Goal: Transaction & Acquisition: Purchase product/service

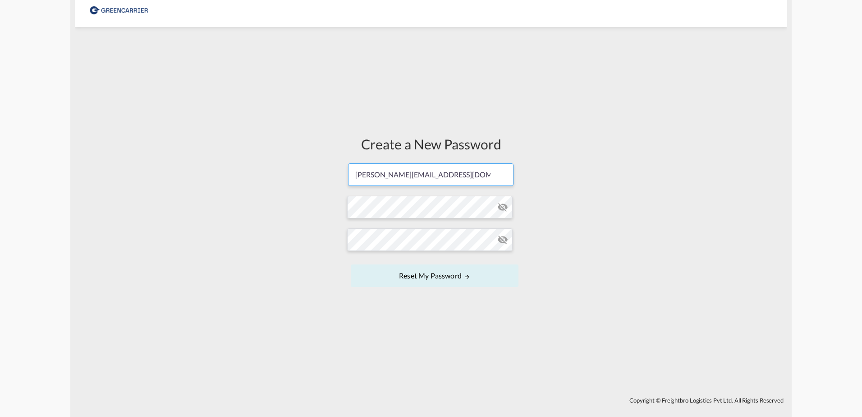
click at [484, 174] on input "[PERSON_NAME][EMAIL_ADDRESS][DOMAIN_NAME]" at bounding box center [431, 174] width 166 height 23
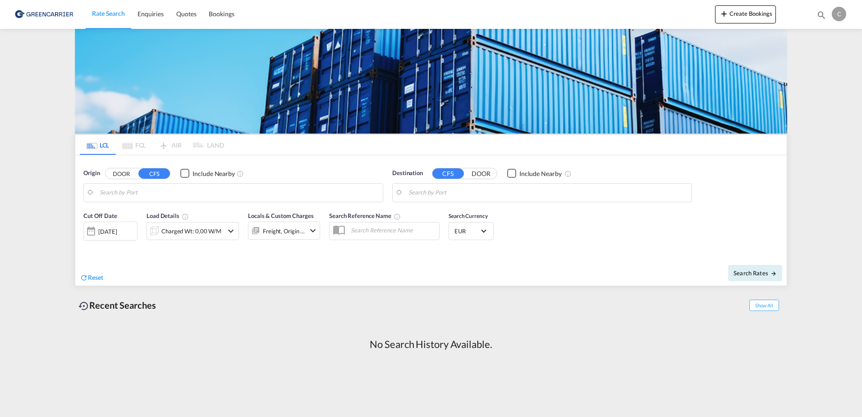
click at [138, 144] on md-pagination-wrapper "LCL FCL AIR LAND" at bounding box center [152, 145] width 144 height 20
click at [838, 14] on div "C" at bounding box center [839, 14] width 14 height 14
click at [161, 75] on md-backdrop at bounding box center [431, 208] width 862 height 417
click at [151, 13] on span "Enquiries" at bounding box center [151, 14] width 26 height 8
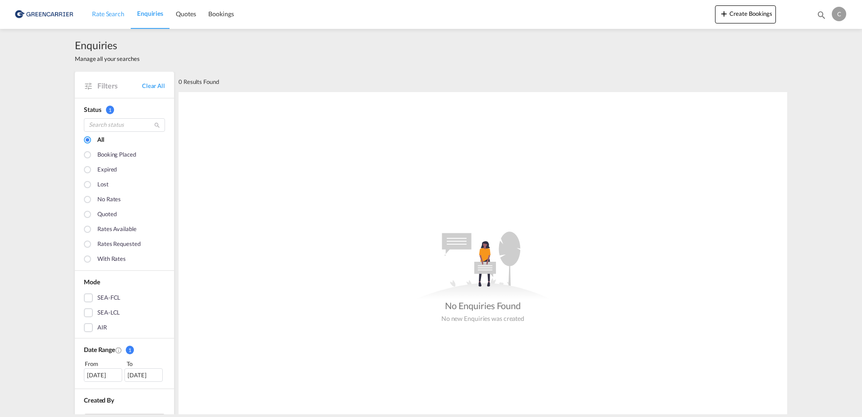
click at [112, 13] on span "Rate Search" at bounding box center [108, 14] width 32 height 8
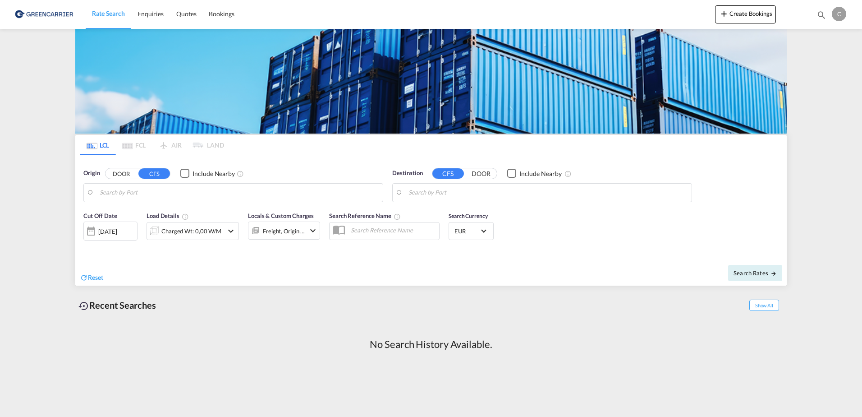
click at [129, 145] on md-pagination-wrapper "LCL FCL AIR LAND" at bounding box center [152, 145] width 144 height 20
click at [141, 146] on md-pagination-wrapper "LCL FCL AIR LAND" at bounding box center [152, 145] width 144 height 20
click at [207, 193] on input "Search by Port" at bounding box center [239, 193] width 279 height 14
click at [153, 219] on div "Goth enburg ([GEOGRAPHIC_DATA]) [GEOGRAPHIC_DATA] SEGOT" at bounding box center [169, 217] width 171 height 27
type input "[GEOGRAPHIC_DATA] ([GEOGRAPHIC_DATA]), [GEOGRAPHIC_DATA]"
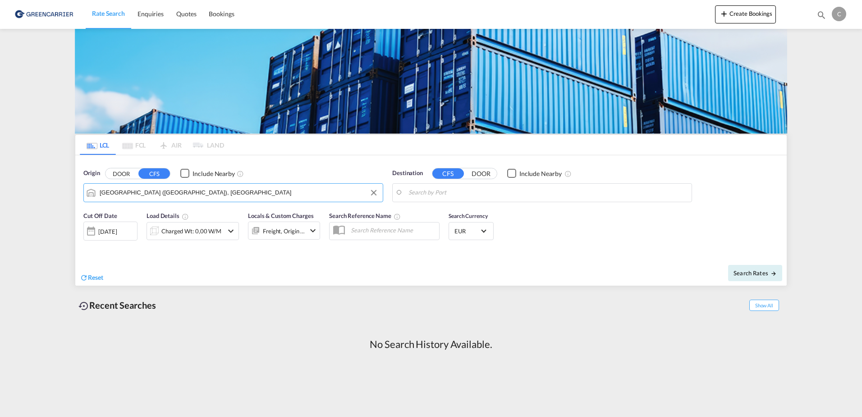
click at [460, 190] on input "Search by Port" at bounding box center [548, 193] width 279 height 14
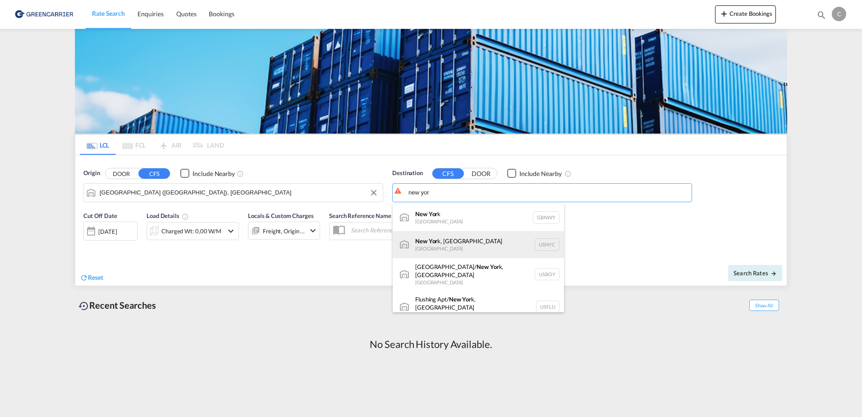
click at [409, 243] on div "New Yor k, [GEOGRAPHIC_DATA] [GEOGRAPHIC_DATA] USNYC" at bounding box center [478, 244] width 171 height 27
type input "[US_STATE], [GEOGRAPHIC_DATA], USNYC"
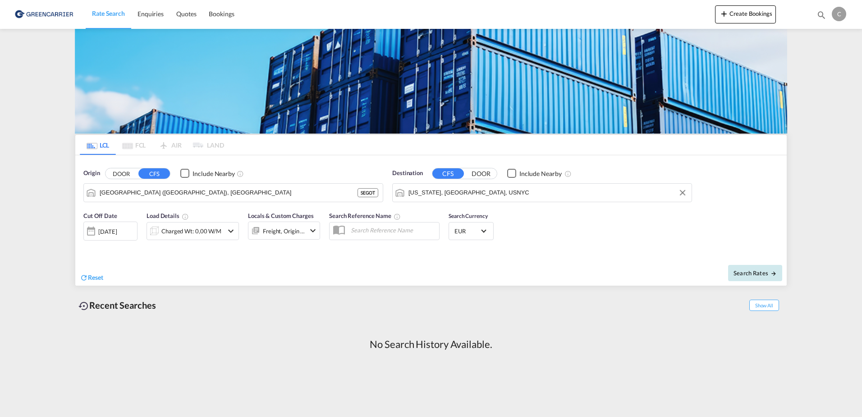
click at [753, 274] on span "Search Rates" at bounding box center [755, 272] width 43 height 7
click at [230, 228] on md-icon "icon-chevron-down" at bounding box center [231, 231] width 11 height 11
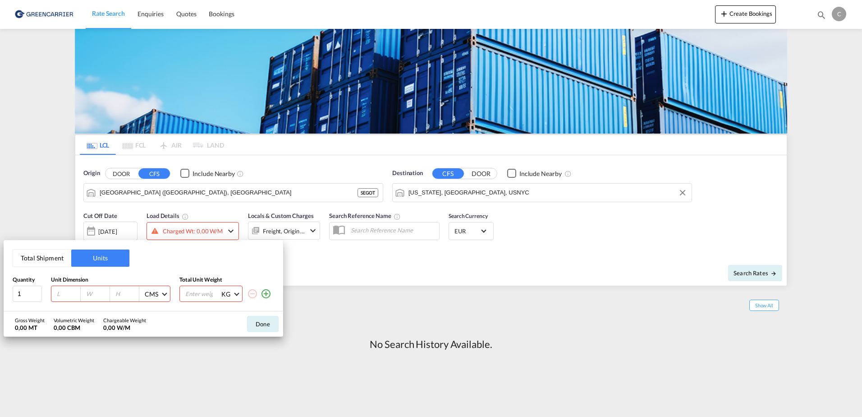
click at [69, 292] on input "number" at bounding box center [68, 294] width 24 height 8
type input "1"
type input "120"
type input "80"
type input "100"
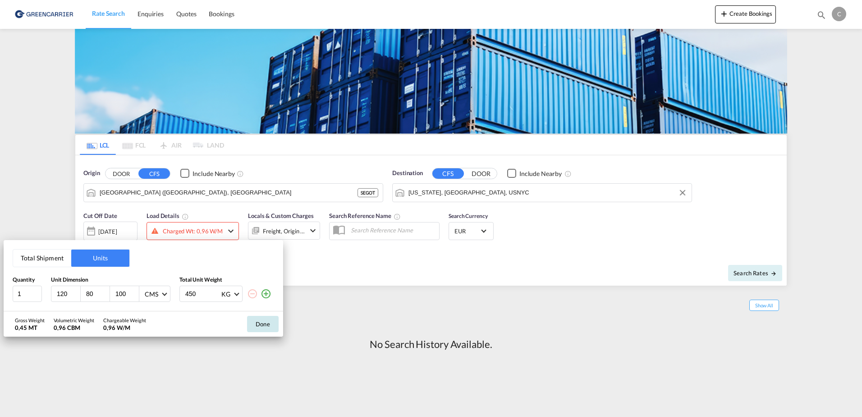
type input "450"
click at [267, 328] on button "Done" at bounding box center [263, 324] width 32 height 16
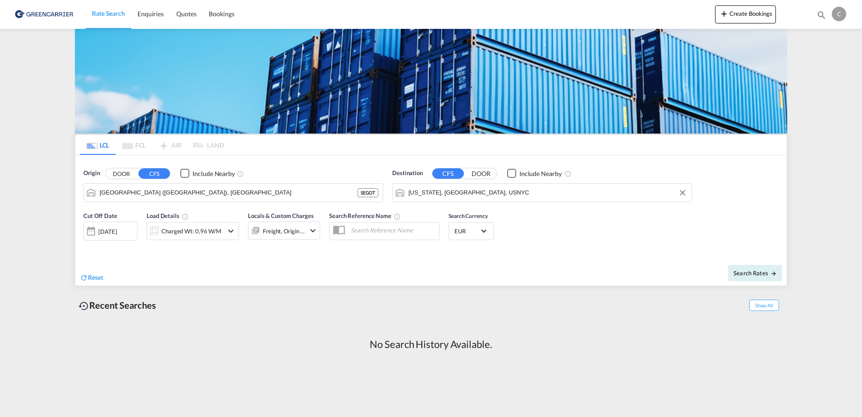
click at [309, 228] on md-icon "icon-chevron-down" at bounding box center [313, 230] width 11 height 11
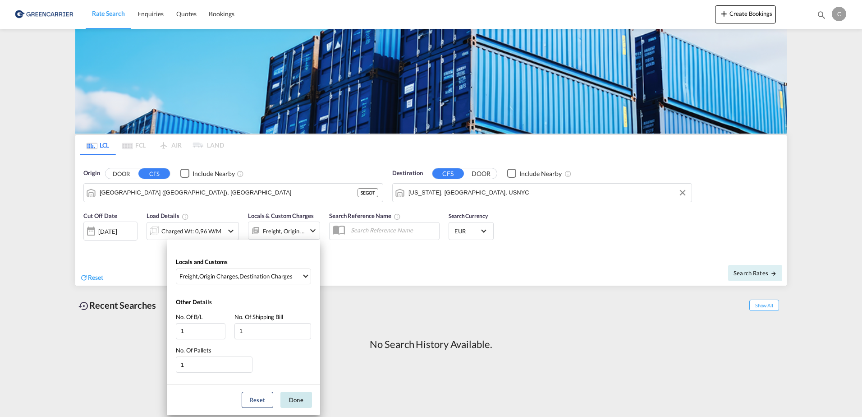
click at [298, 402] on button "Done" at bounding box center [297, 400] width 32 height 16
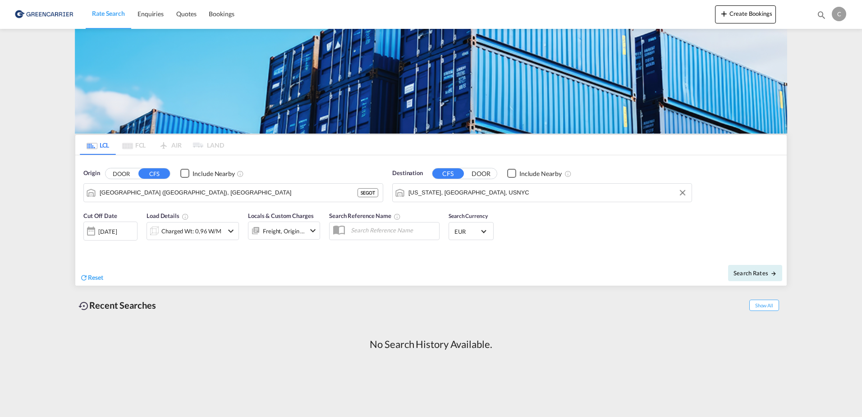
click at [481, 233] on md-select-value "EUR" at bounding box center [471, 231] width 35 height 13
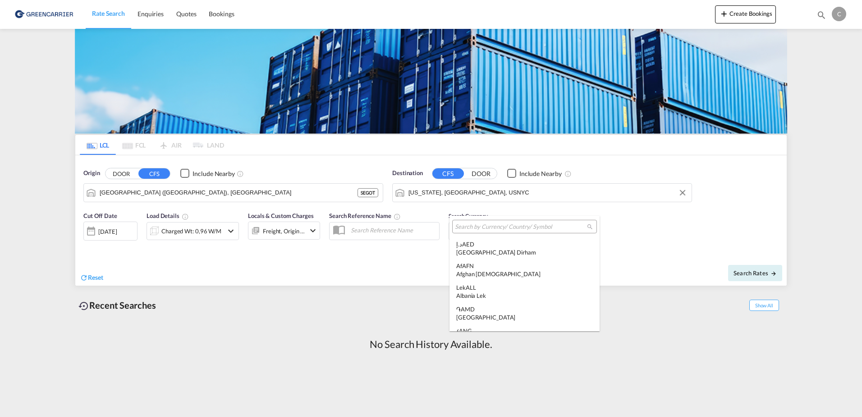
scroll to position [906, 0]
click at [479, 223] on input "search" at bounding box center [521, 227] width 132 height 8
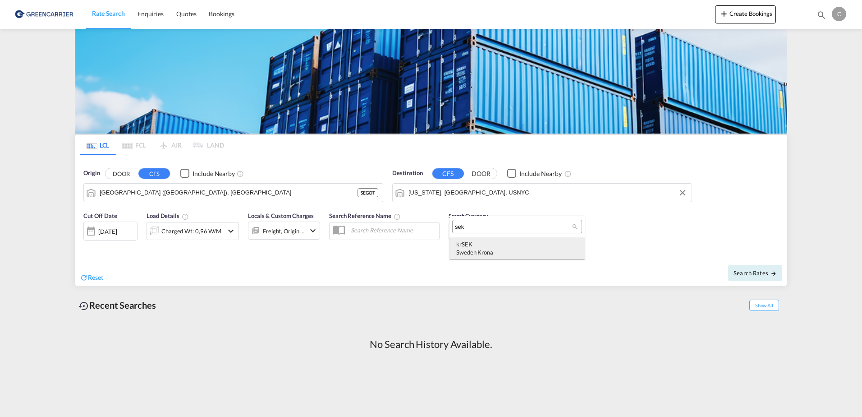
type input "sek"
click at [482, 250] on div "Sweden Krona" at bounding box center [517, 252] width 122 height 8
click at [747, 272] on span "Search Rates" at bounding box center [755, 272] width 43 height 7
type input "SEGOT to USNYC / [DATE]"
